Goal: Use online tool/utility: Utilize a website feature to perform a specific function

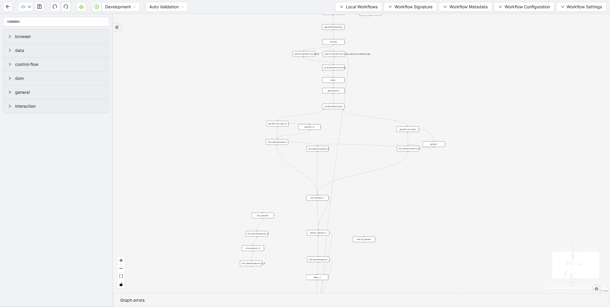
drag, startPoint x: 237, startPoint y: 25, endPoint x: 165, endPoint y: 75, distance: 87.8
click at [162, 88] on div "trigger get_attribute:booking get_text:total_price wait_for_element:booking new…" at bounding box center [361, 153] width 497 height 279
click at [96, 8] on icon "play-circle" at bounding box center [96, 6] width 5 height 5
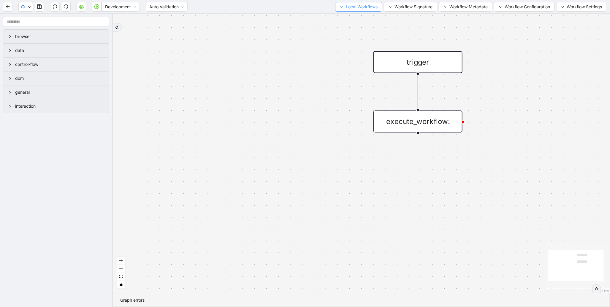
click at [361, 4] on span "Local Workflows" at bounding box center [362, 7] width 32 height 7
click at [341, 23] on li "Create" at bounding box center [356, 27] width 46 height 9
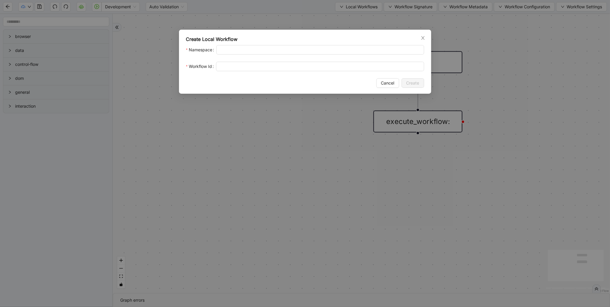
click at [422, 34] on div "Create Local Workflow Namespace Workflow Id Cancel Create" at bounding box center [305, 62] width 252 height 64
click at [425, 34] on div "Create Local Workflow Namespace Workflow Id Cancel Create" at bounding box center [305, 62] width 252 height 64
click at [425, 35] on span "Close" at bounding box center [423, 38] width 7 height 7
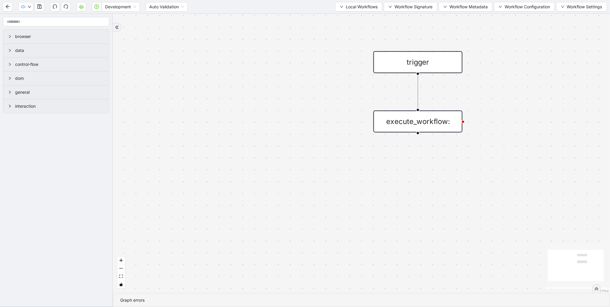
drag, startPoint x: 364, startPoint y: 8, endPoint x: 361, endPoint y: 17, distance: 10.1
click at [364, 9] on span "Local Workflows" at bounding box center [362, 7] width 32 height 7
click at [360, 20] on span "Select" at bounding box center [356, 18] width 39 height 7
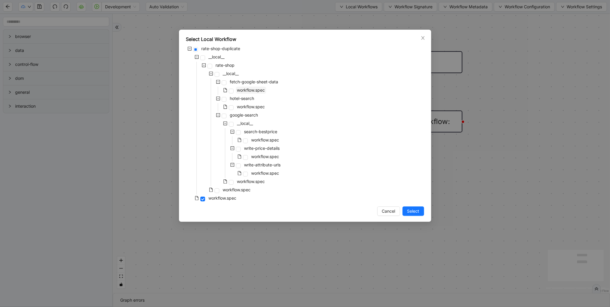
click at [254, 91] on span "workflow.spec" at bounding box center [251, 90] width 28 height 5
drag, startPoint x: 417, startPoint y: 218, endPoint x: 416, endPoint y: 212, distance: 5.4
click at [416, 214] on div "Select Local Workflow rate-shop-duplicate __local__ rate-shop __local__ fetch-g…" at bounding box center [305, 126] width 252 height 192
drag, startPoint x: 416, startPoint y: 209, endPoint x: 397, endPoint y: 182, distance: 33.2
click at [416, 209] on span "Select" at bounding box center [413, 211] width 12 height 7
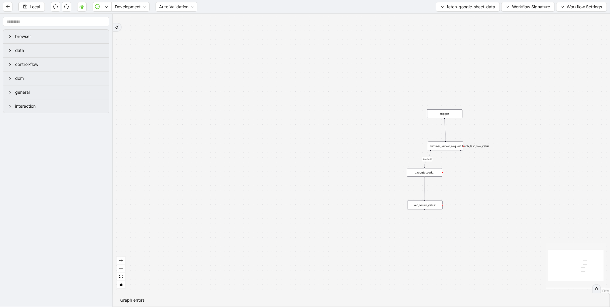
drag, startPoint x: 392, startPoint y: 150, endPoint x: 295, endPoint y: 135, distance: 98.3
click at [294, 135] on div "success trigger luminai_server_request:fetch_last_row_value set_return_value: e…" at bounding box center [361, 153] width 497 height 279
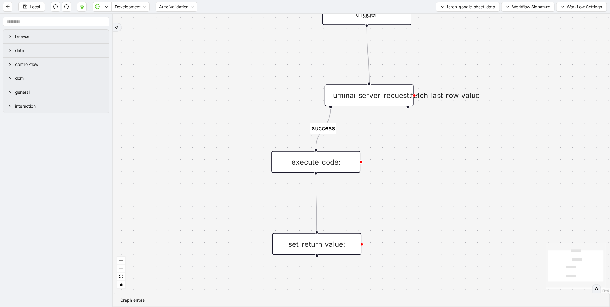
drag, startPoint x: 313, startPoint y: 140, endPoint x: 256, endPoint y: 112, distance: 63.0
click at [256, 112] on div "success trigger luminai_server_request:fetch_last_row_value set_return_value: e…" at bounding box center [361, 153] width 497 height 279
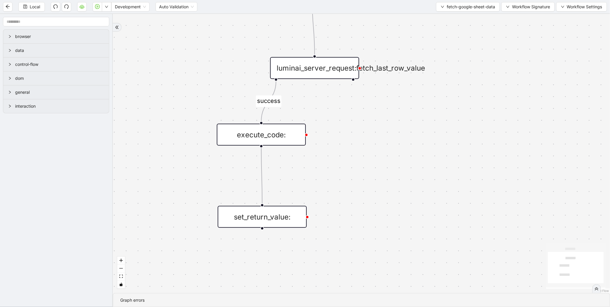
click at [287, 129] on div "execute_code:" at bounding box center [261, 135] width 89 height 22
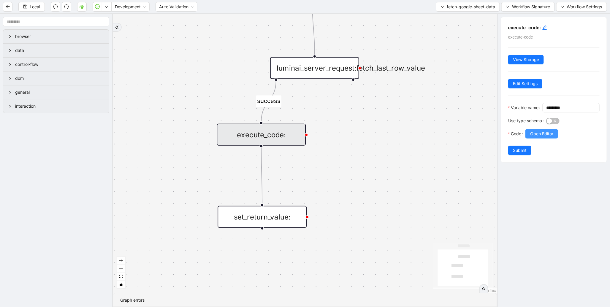
click at [539, 137] on span "Open Editor" at bounding box center [541, 134] width 23 height 7
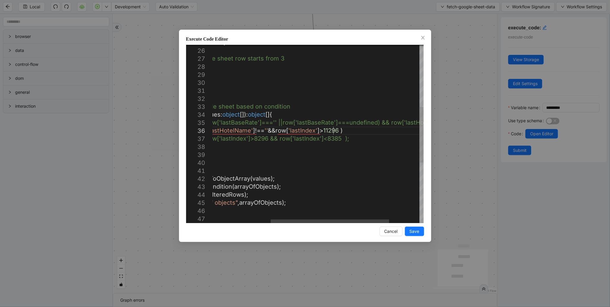
click at [333, 131] on div "const arrayOfObjects = convertRowsToObjectArray ( values ); const filteredRows …" at bounding box center [293, 131] width 367 height 571
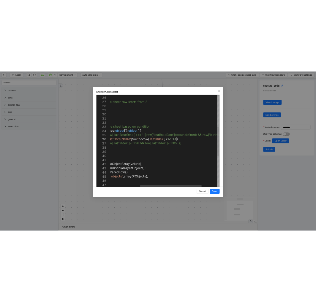
scroll to position [40, 304]
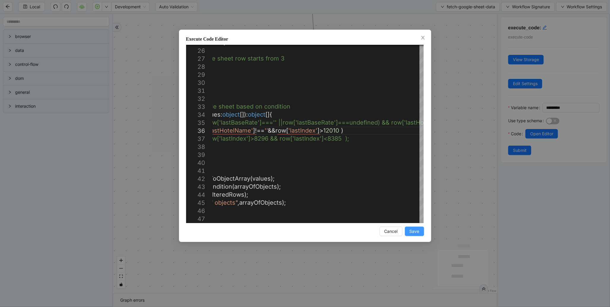
type textarea "**********"
click at [412, 231] on span "Save" at bounding box center [415, 231] width 10 height 7
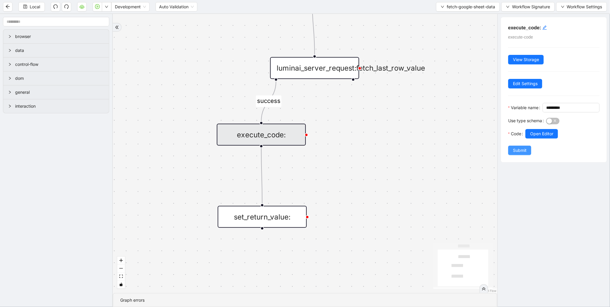
click at [521, 154] on span "Submit" at bounding box center [520, 150] width 14 height 7
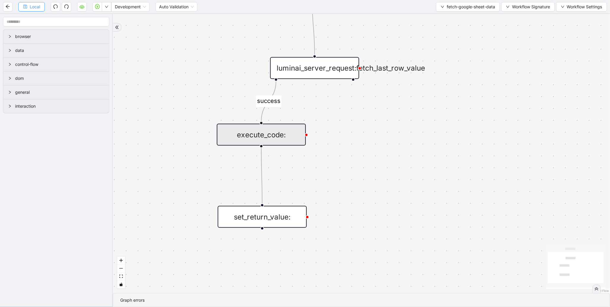
click at [38, 7] on span "Local" at bounding box center [35, 7] width 10 height 7
click at [99, 21] on span "Run local workflow" at bounding box center [88, 18] width 36 height 7
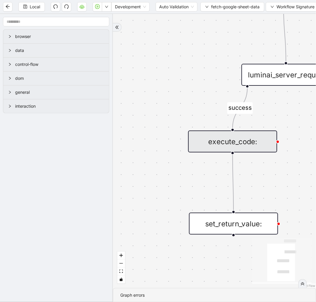
drag, startPoint x: 203, startPoint y: 66, endPoint x: 133, endPoint y: 81, distance: 72.3
click at [133, 81] on div "success trigger luminai_server_request:fetch_last_row_value set_return_value: e…" at bounding box center [214, 151] width 203 height 274
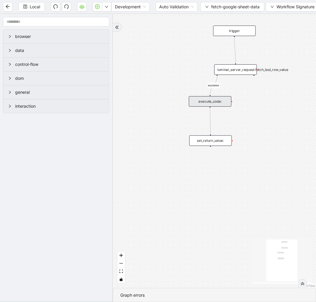
drag, startPoint x: 161, startPoint y: 51, endPoint x: 188, endPoint y: 54, distance: 27.5
click at [188, 54] on div "success trigger luminai_server_request:fetch_last_row_value set_return_value: e…" at bounding box center [214, 151] width 203 height 274
